Goal: Task Accomplishment & Management: Use online tool/utility

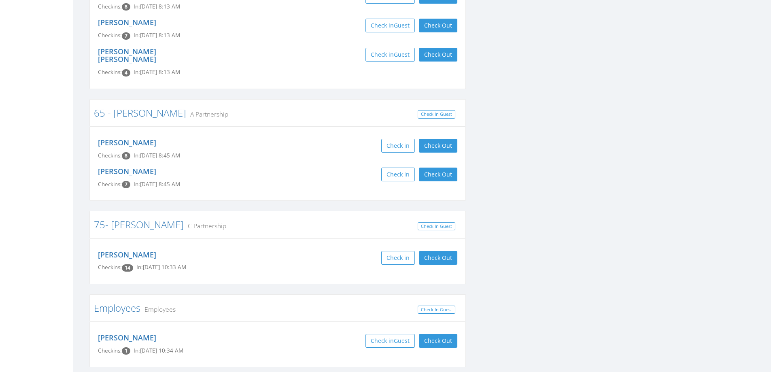
scroll to position [1379, 0]
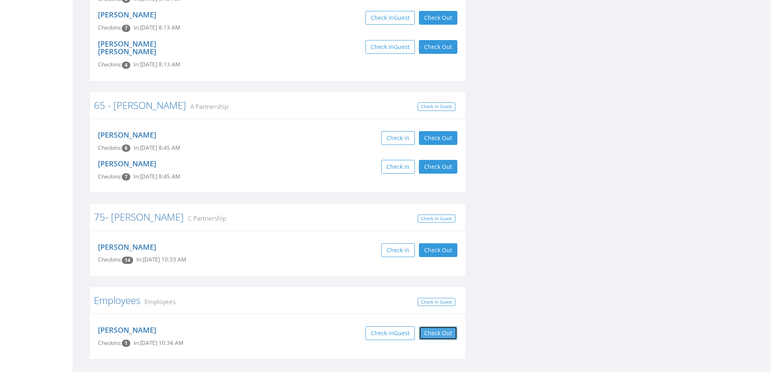
click at [439, 326] on button "Check Out" at bounding box center [438, 333] width 38 height 14
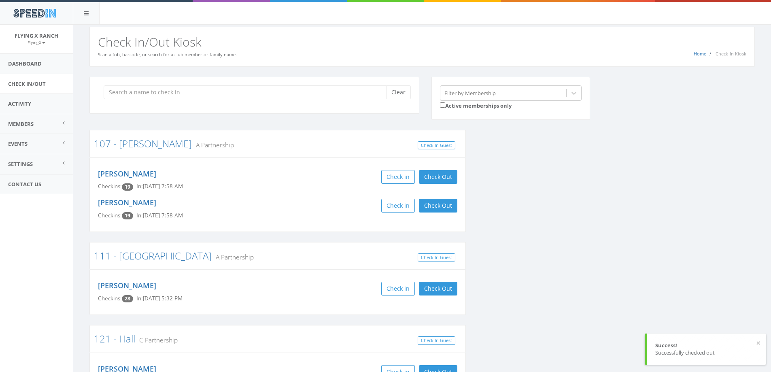
scroll to position [0, 0]
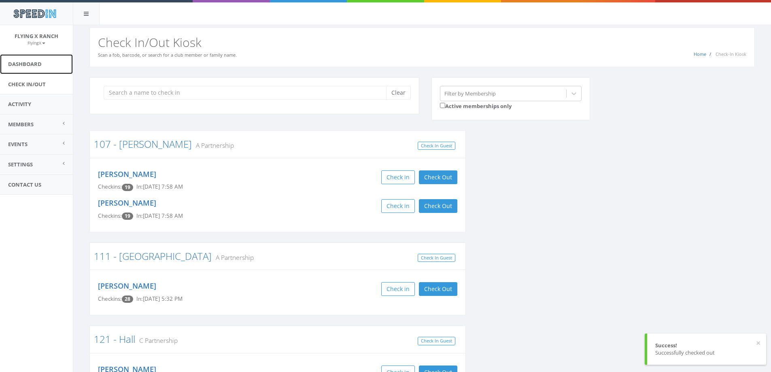
click at [19, 67] on link "Dashboard" at bounding box center [36, 64] width 73 height 20
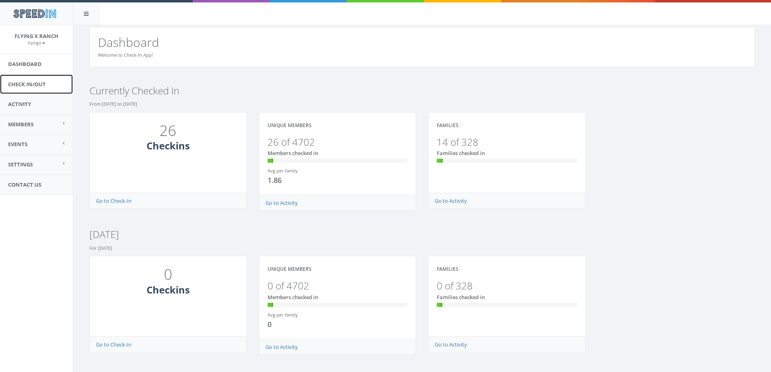
click at [32, 85] on link "Check In/Out" at bounding box center [36, 84] width 73 height 20
